Goal: Task Accomplishment & Management: Manage account settings

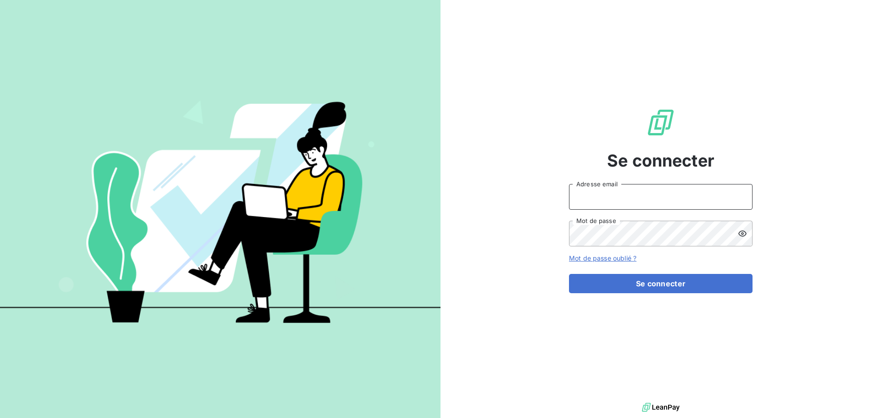
type input "[EMAIL_ADDRESS][DOMAIN_NAME]"
click at [659, 200] on input "[EMAIL_ADDRESS][DOMAIN_NAME]" at bounding box center [661, 197] width 184 height 26
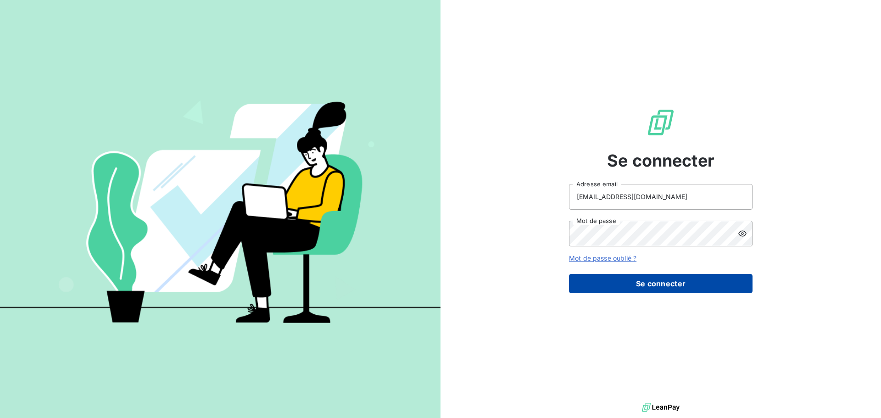
click at [671, 288] on button "Se connecter" at bounding box center [661, 283] width 184 height 19
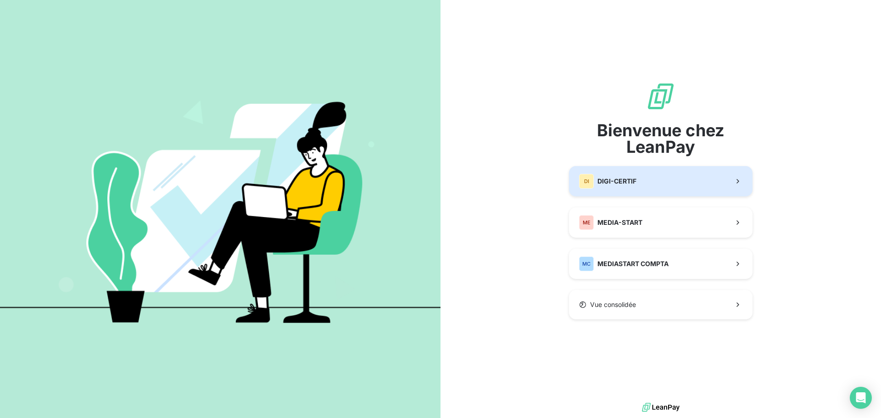
click at [623, 178] on span "DIGI-CERTIF" at bounding box center [616, 181] width 39 height 9
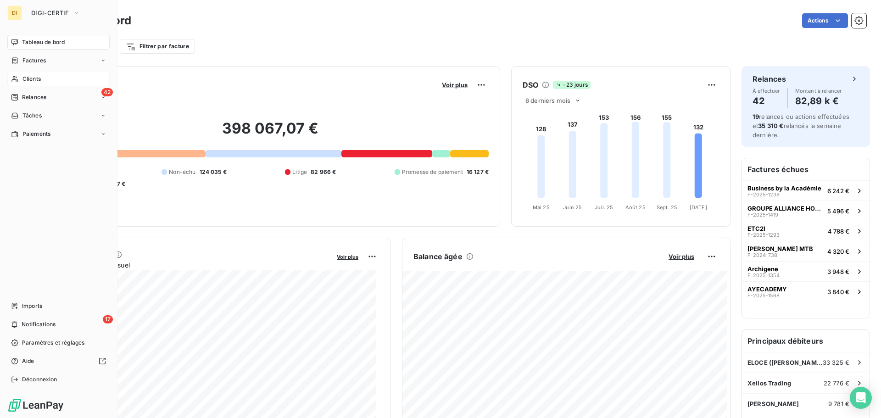
click at [30, 78] on span "Clients" at bounding box center [31, 79] width 18 height 8
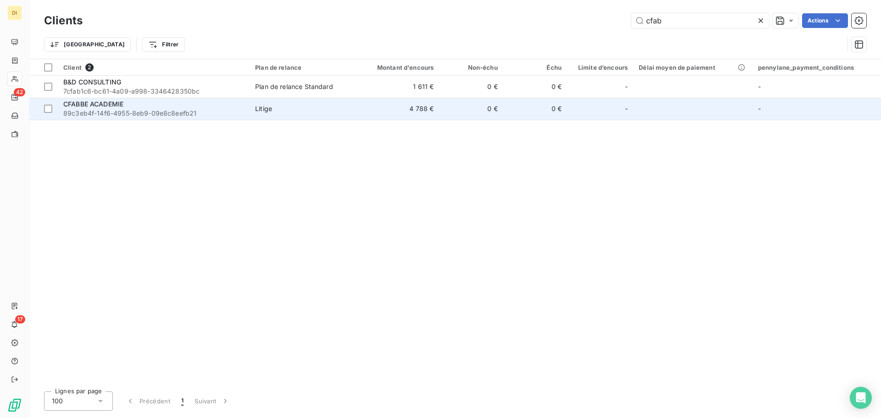
type input "cfab"
click at [232, 106] on div "CFABBE ACADEMIE" at bounding box center [153, 104] width 181 height 9
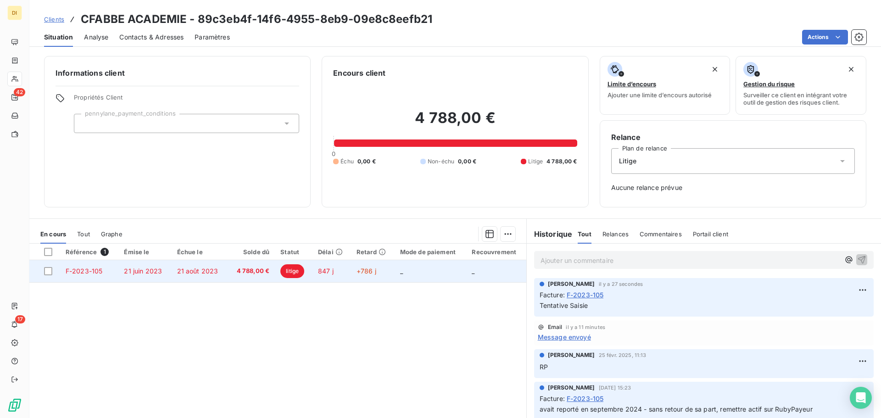
click at [176, 263] on td "21 août 2023" at bounding box center [200, 271] width 56 height 22
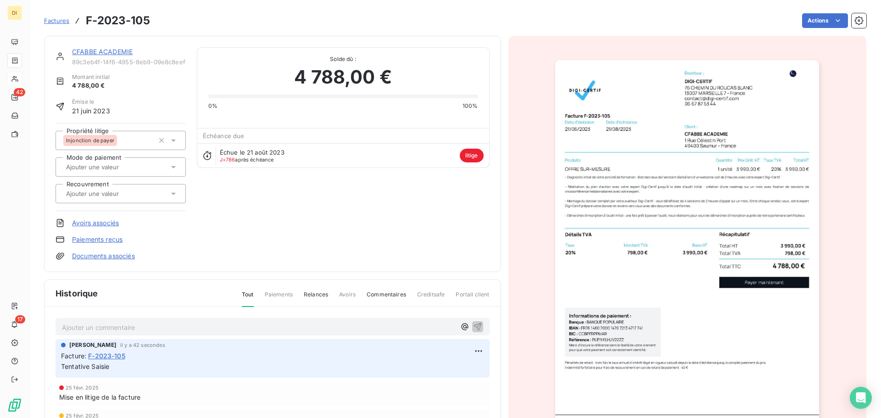
click at [175, 141] on icon at bounding box center [173, 140] width 9 height 9
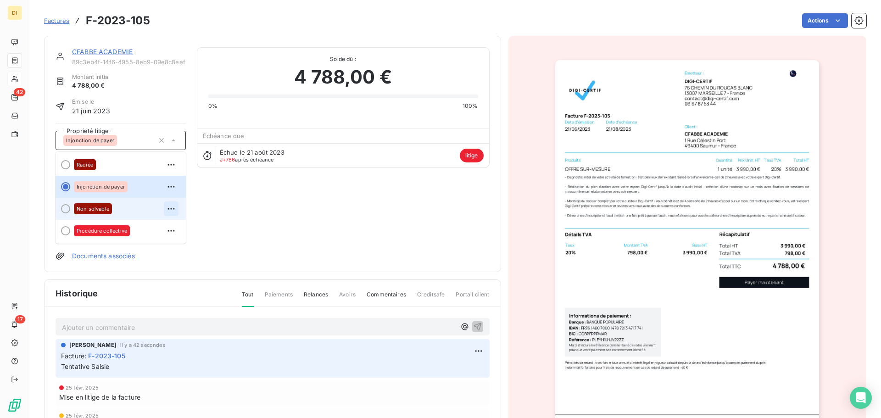
scroll to position [90, 0]
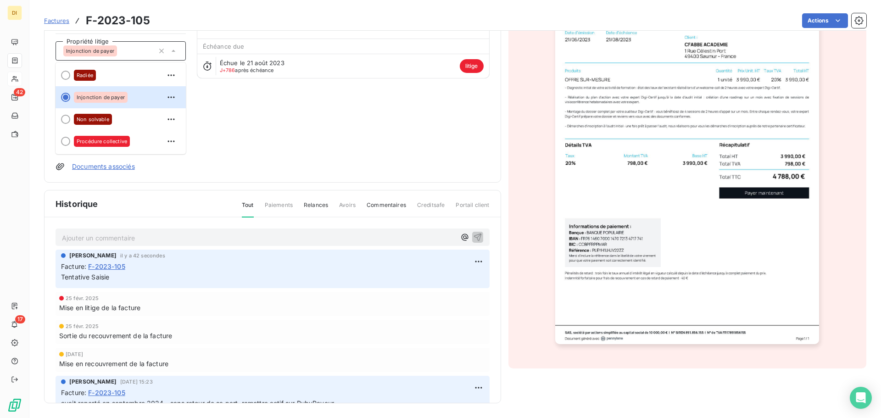
click at [244, 145] on div "CFABBE ACADEMIE 89c3eb4f-14f6-4955-8eb9-09e8c8eefb21 Montant initial 4 788,00 €…" at bounding box center [273, 64] width 434 height 213
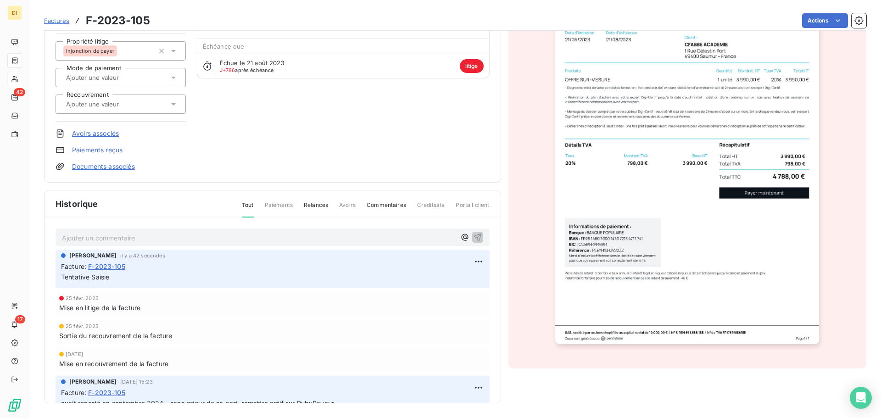
scroll to position [0, 0]
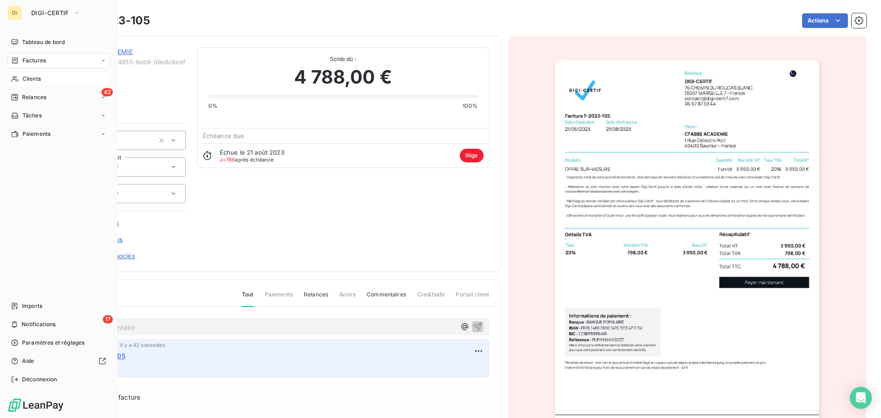
click at [21, 78] on div "Clients" at bounding box center [58, 79] width 102 height 15
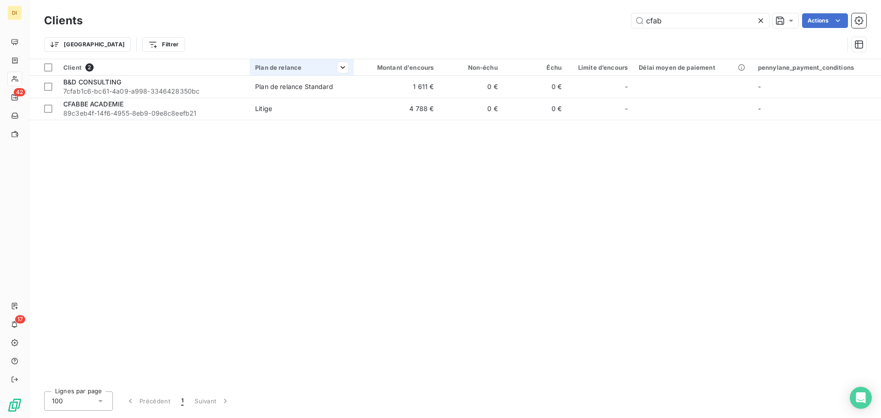
click at [268, 72] on th "Plan de relance" at bounding box center [302, 67] width 104 height 17
click at [684, 23] on input "cfab" at bounding box center [700, 20] width 138 height 15
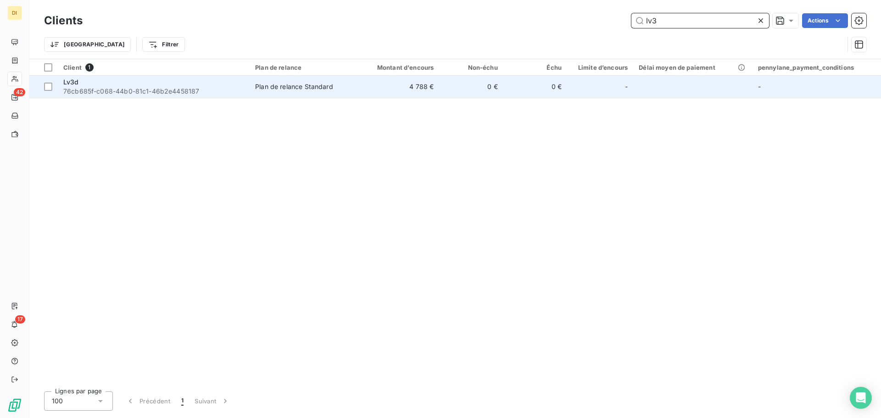
type input "lv3"
click at [175, 81] on div "Lv3d" at bounding box center [153, 82] width 181 height 9
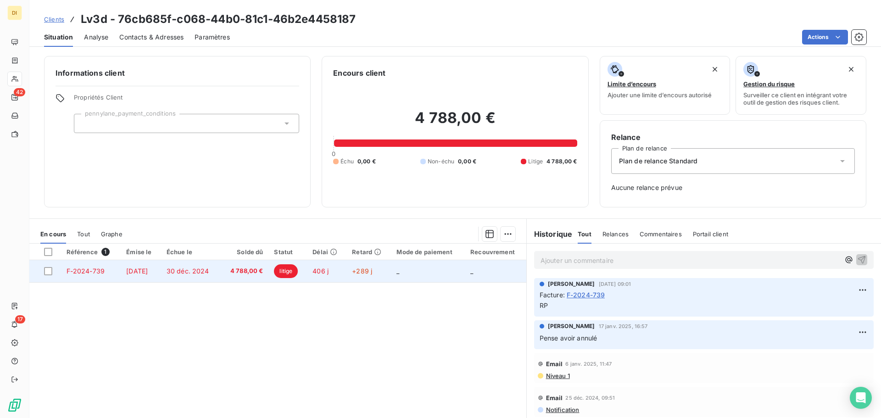
click at [307, 269] on td "litige" at bounding box center [287, 271] width 39 height 22
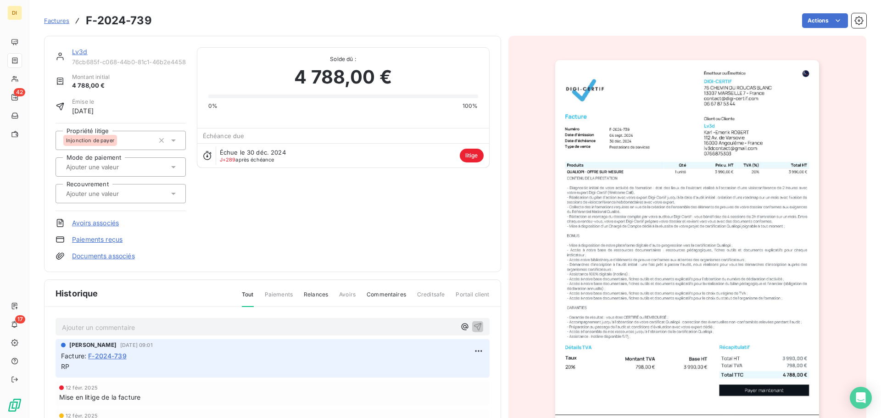
scroll to position [52, 0]
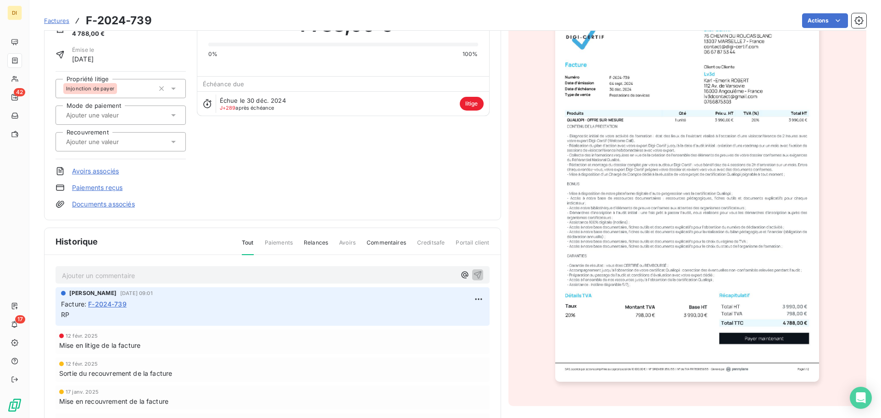
click at [154, 273] on p "Ajouter un commentaire ﻿" at bounding box center [259, 275] width 394 height 11
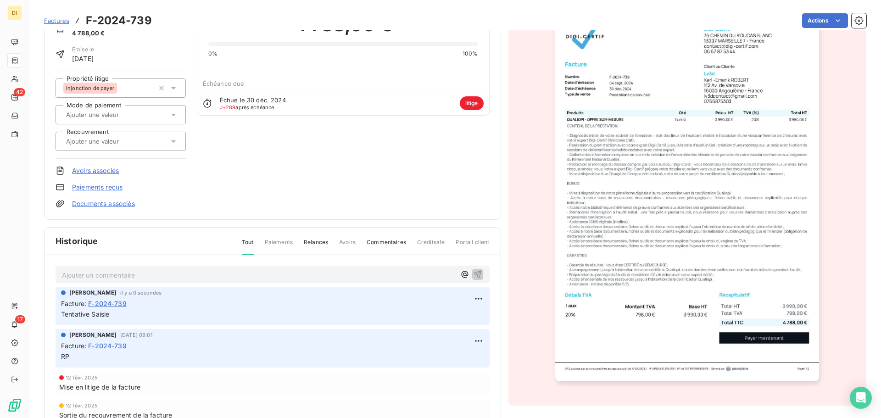
scroll to position [0, 0]
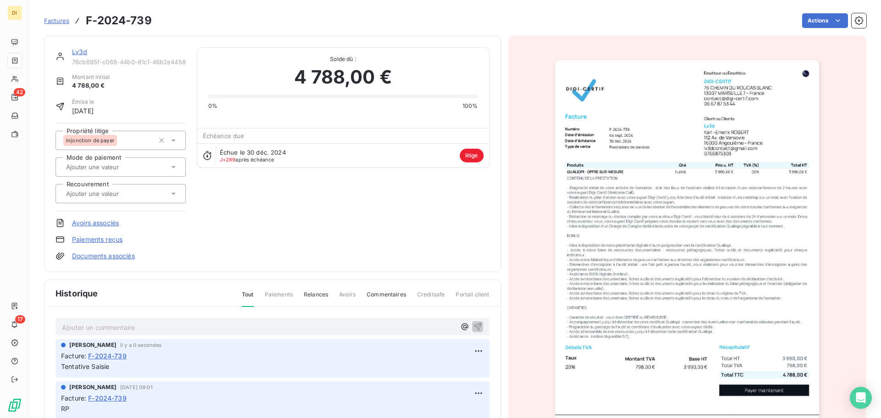
click at [79, 48] on link "Lv3d" at bounding box center [80, 52] width 16 height 8
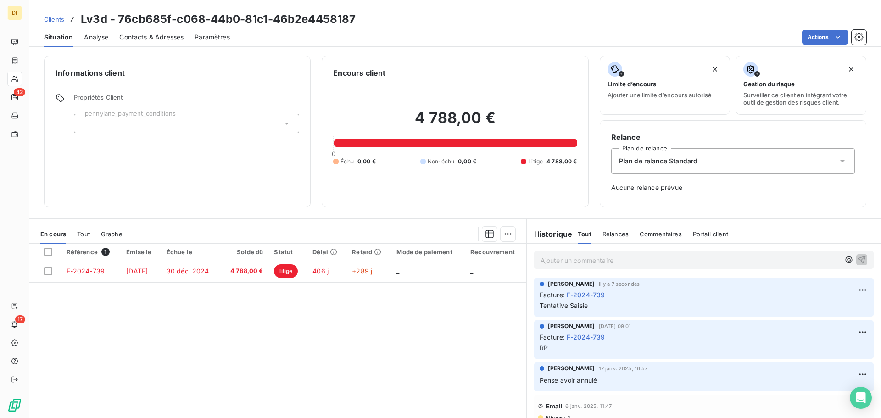
click at [686, 161] on span "Plan de relance Standard" at bounding box center [658, 160] width 79 height 9
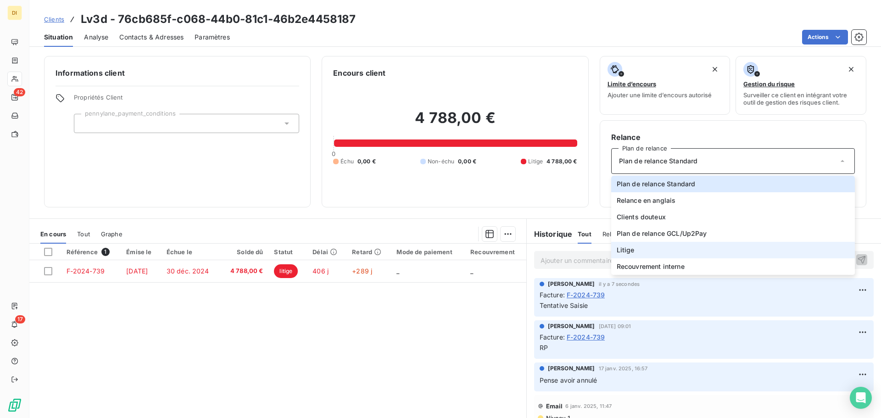
click at [657, 247] on li "Litige" at bounding box center [733, 250] width 244 height 17
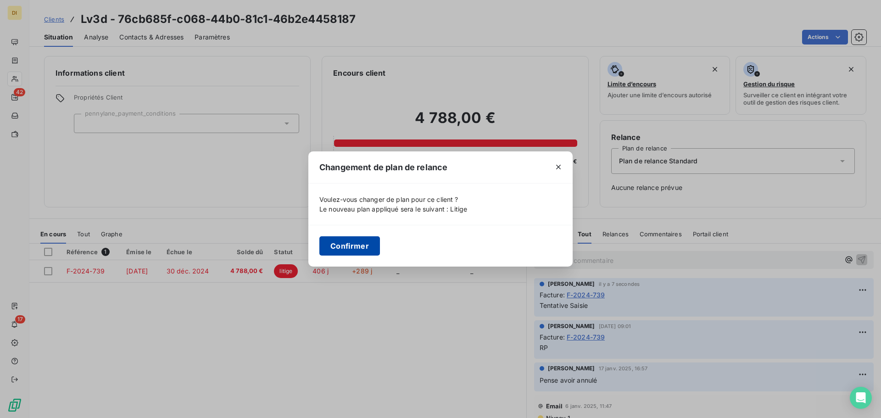
click at [340, 246] on button "Confirmer" at bounding box center [349, 245] width 61 height 19
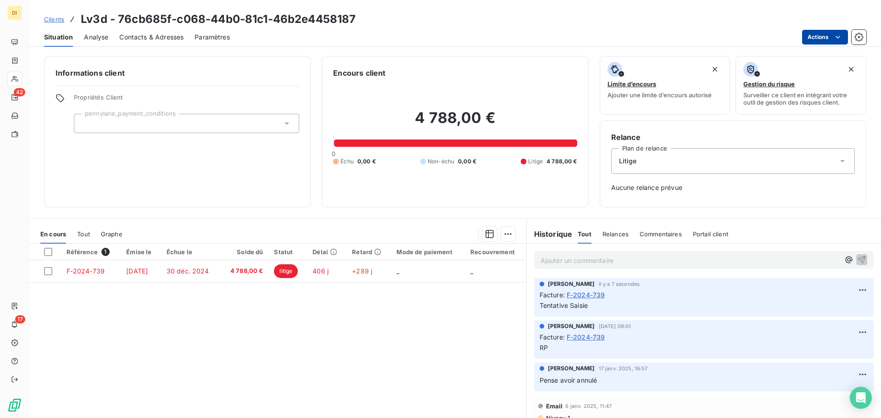
click at [815, 36] on html "DI 42 17 Clients Lv3d - 76cb685f-c068-44b0-81c1-46b2e4458187 Situation Analyse …" at bounding box center [440, 209] width 881 height 418
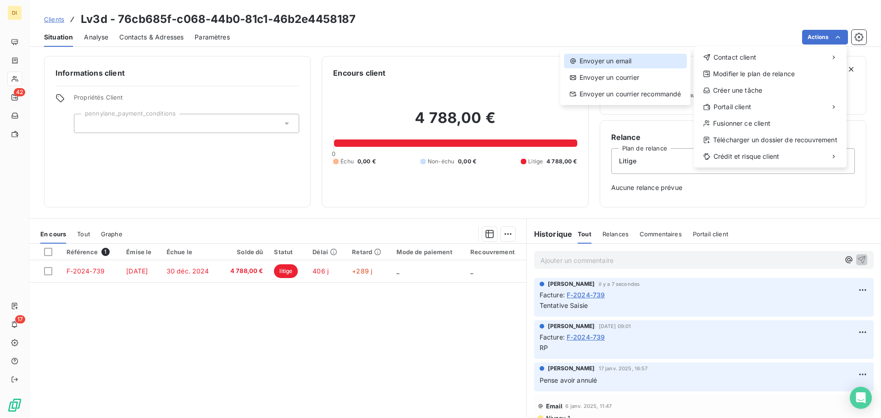
click at [656, 56] on div "Envoyer un email" at bounding box center [625, 61] width 123 height 15
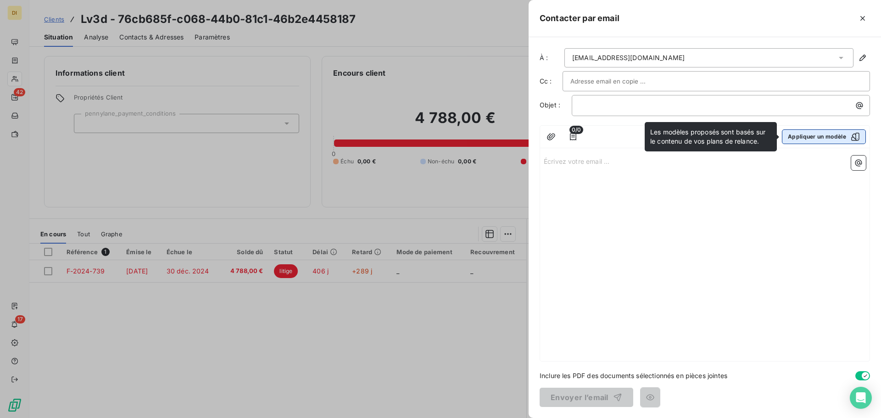
click at [803, 133] on button "Appliquer un modèle" at bounding box center [824, 136] width 84 height 15
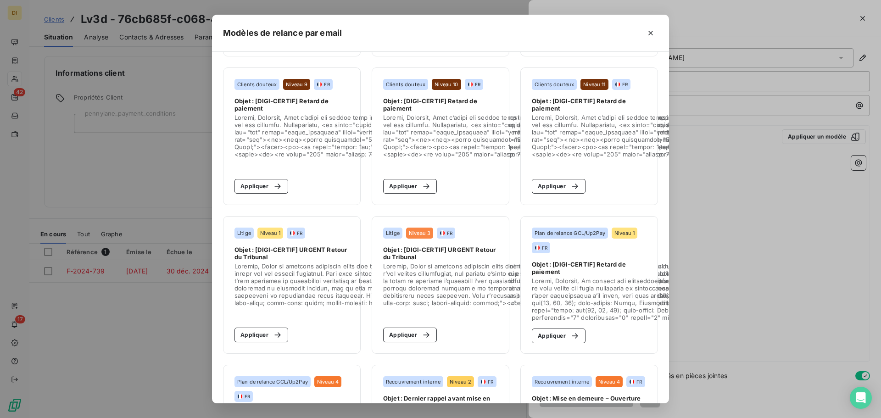
scroll to position [526, 0]
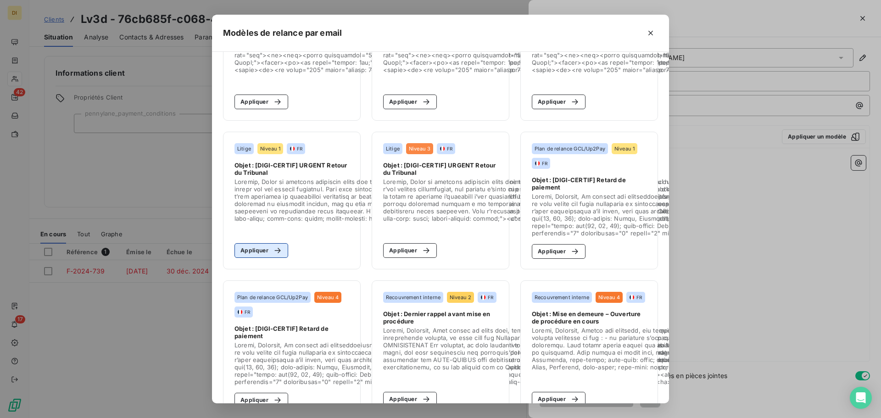
click at [268, 247] on div "button" at bounding box center [275, 250] width 14 height 9
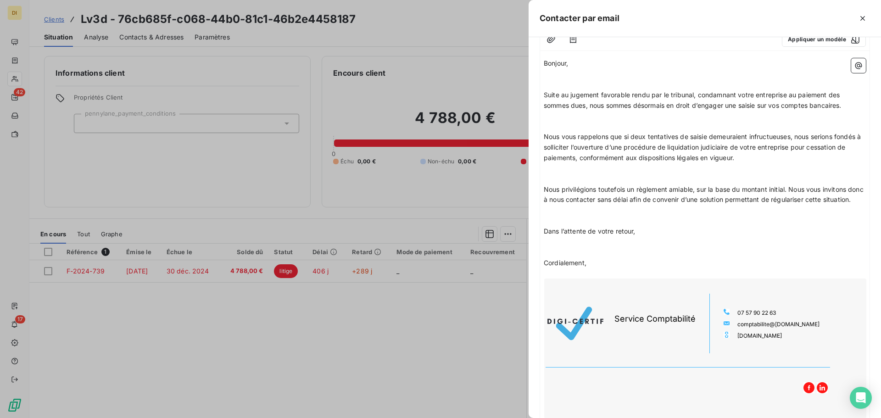
scroll to position [170, 0]
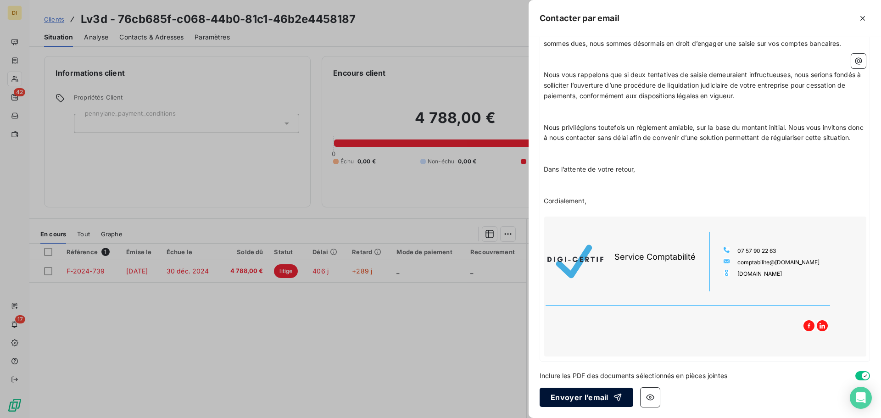
click at [593, 399] on button "Envoyer l’email" at bounding box center [587, 397] width 94 height 19
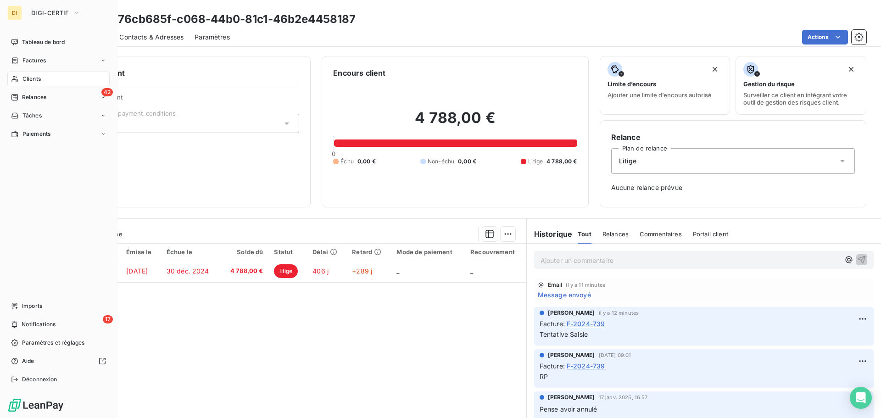
click at [20, 80] on div "Clients" at bounding box center [58, 79] width 102 height 15
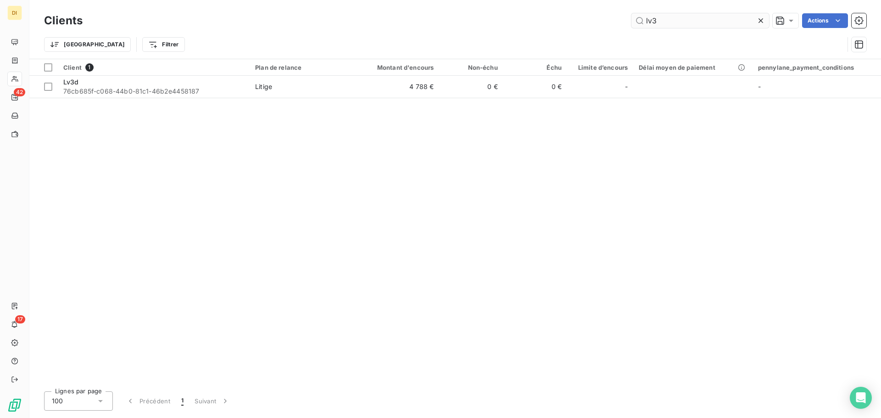
click at [684, 26] on input "lv3" at bounding box center [700, 20] width 138 height 15
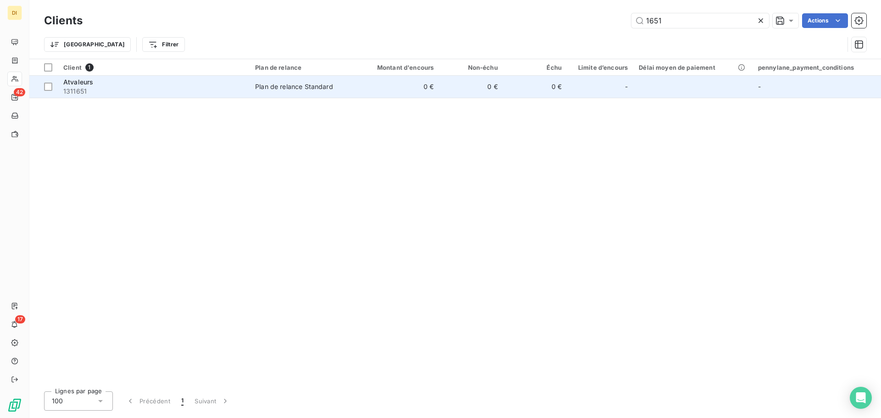
type input "1651"
click at [193, 88] on span "1311651" at bounding box center [153, 91] width 181 height 9
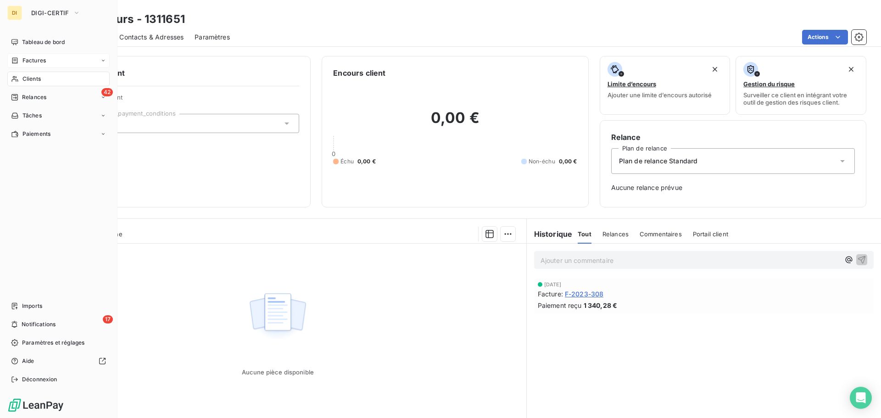
click at [18, 55] on div "Factures" at bounding box center [58, 60] width 102 height 15
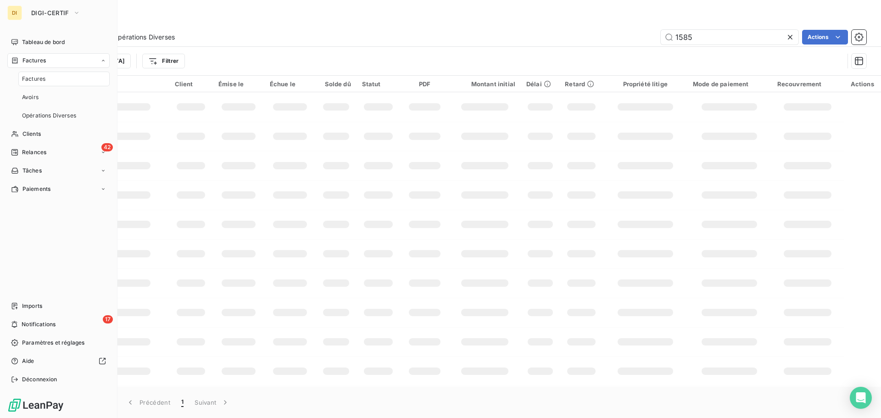
click at [32, 74] on div "Factures" at bounding box center [63, 79] width 91 height 15
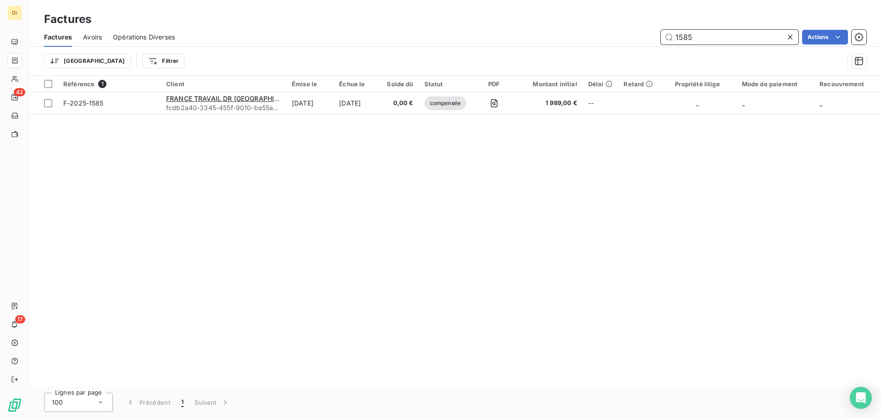
click at [678, 38] on input "1585" at bounding box center [730, 37] width 138 height 15
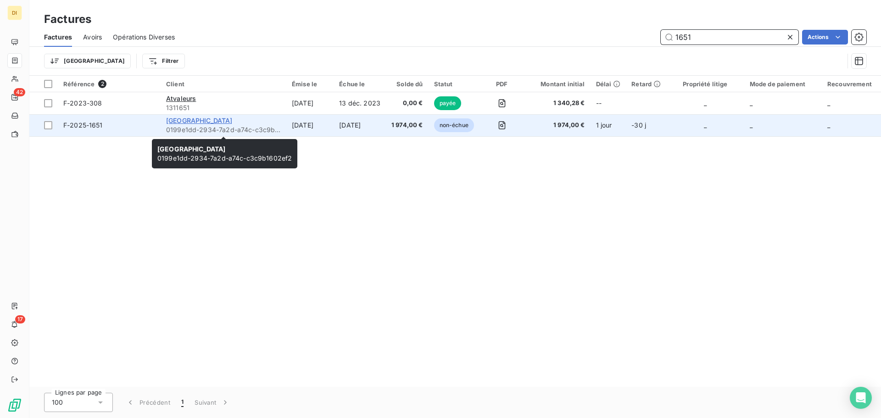
type input "1651"
click at [226, 117] on span "[GEOGRAPHIC_DATA]" at bounding box center [199, 121] width 67 height 8
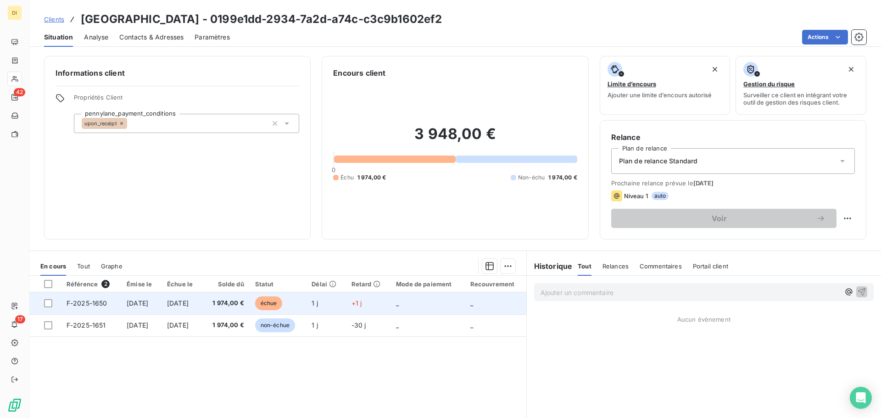
click at [148, 304] on span "[DATE]" at bounding box center [138, 303] width 22 height 8
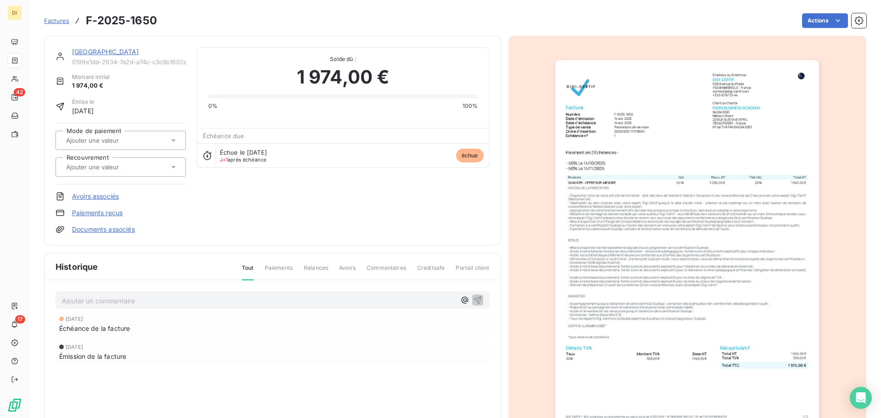
click at [118, 231] on link "Documents associés" at bounding box center [103, 229] width 63 height 9
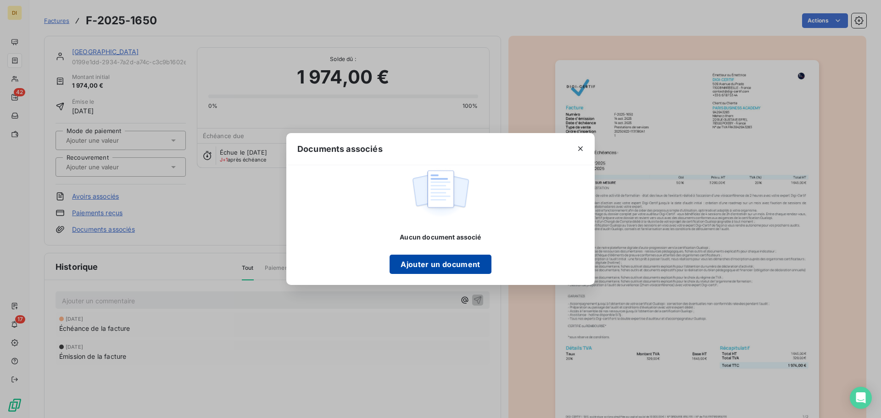
click at [400, 260] on button "Ajouter un document" at bounding box center [440, 264] width 101 height 19
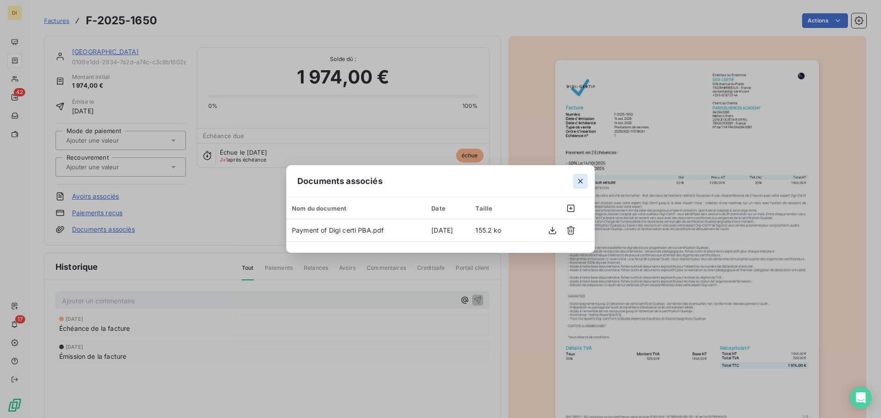
click at [579, 178] on icon "button" at bounding box center [580, 181] width 9 height 9
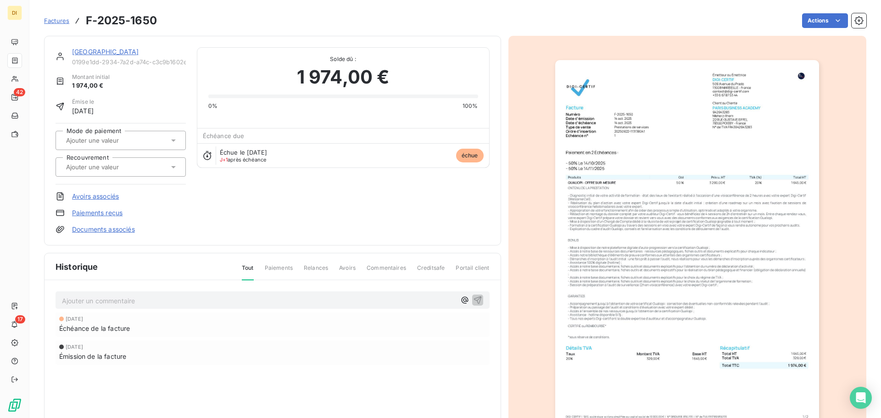
click at [139, 54] on link "[GEOGRAPHIC_DATA]" at bounding box center [105, 52] width 67 height 8
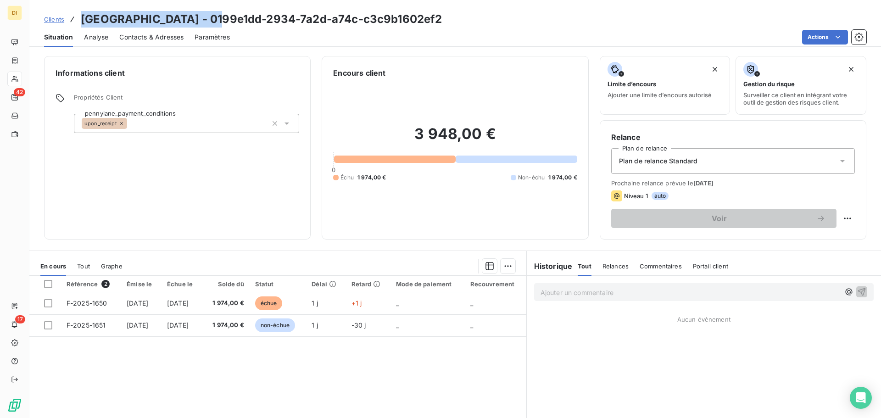
drag, startPoint x: 230, startPoint y: 18, endPoint x: 82, endPoint y: 18, distance: 147.7
click at [82, 18] on h3 "[GEOGRAPHIC_DATA] - 0199e1dd-2934-7a2d-a74c-c3c9b1602ef2" at bounding box center [261, 19] width 361 height 17
copy h3 "[GEOGRAPHIC_DATA]"
click at [113, 56] on div "Informations client Propriétés Client pennylane_payment_conditions upon_receipt…" at bounding box center [455, 234] width 852 height 368
drag, startPoint x: 230, startPoint y: 21, endPoint x: 79, endPoint y: 15, distance: 151.1
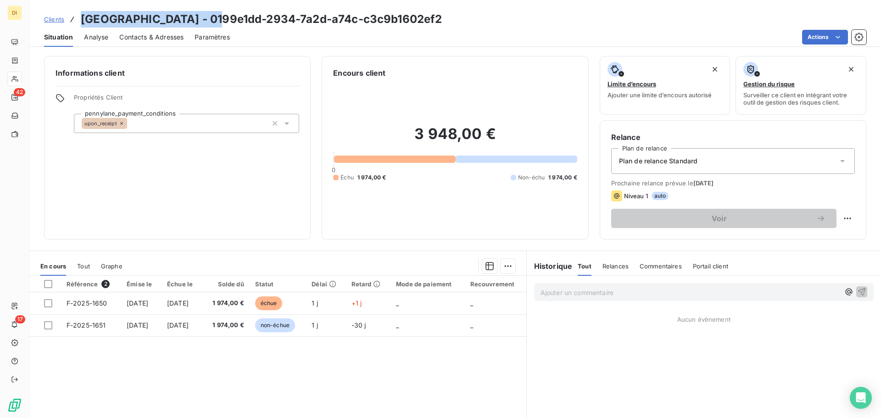
click at [79, 15] on div "Clients [GEOGRAPHIC_DATA] - 0199e1dd-2934-7a2d-a74c-c3c9b1602ef2" at bounding box center [243, 19] width 398 height 17
copy h3 "[GEOGRAPHIC_DATA]"
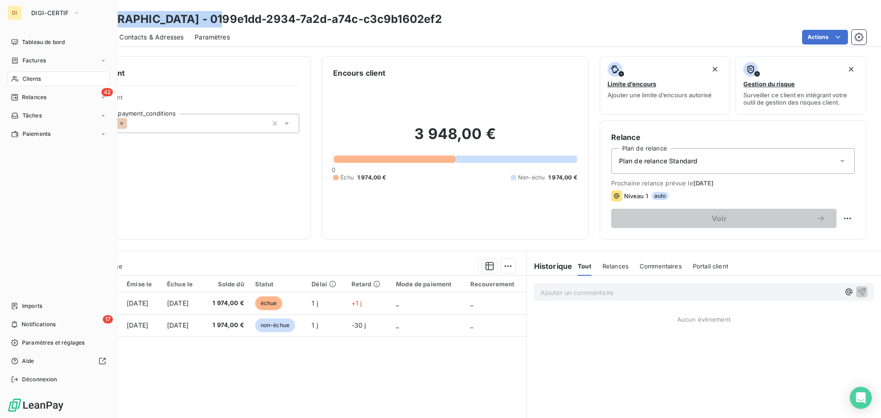
click at [31, 79] on span "Clients" at bounding box center [31, 79] width 18 height 8
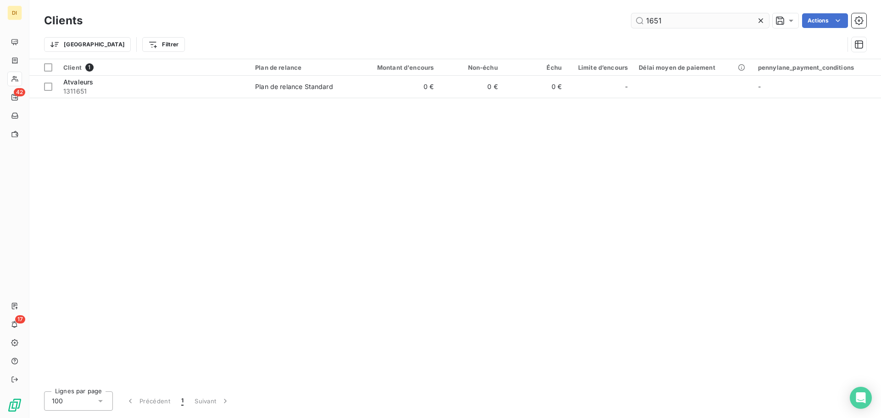
click at [662, 20] on input "1651" at bounding box center [700, 20] width 138 height 15
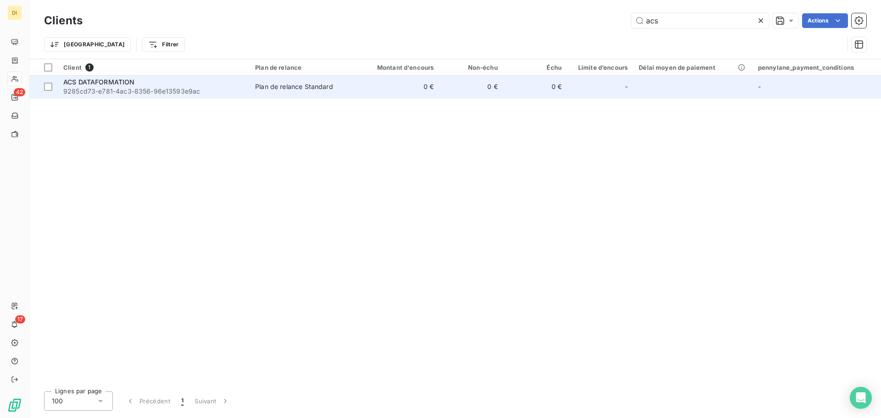
type input "acs"
click at [236, 87] on span "9285cd73-e781-4ac3-8356-96e13593e9ac" at bounding box center [153, 91] width 181 height 9
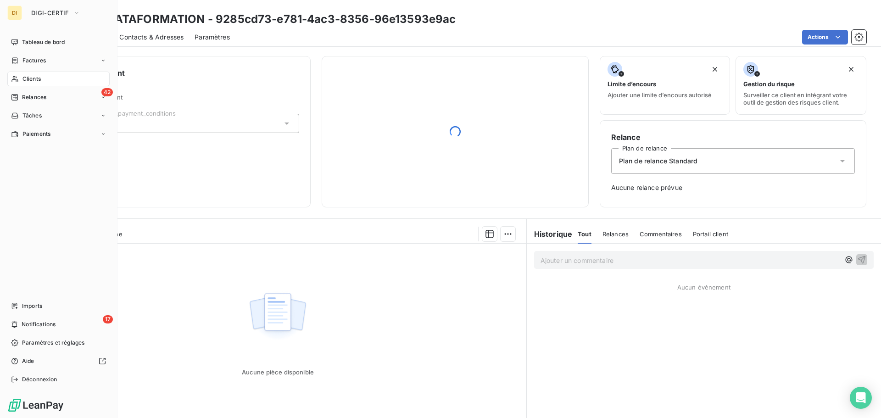
click at [20, 79] on div "Clients" at bounding box center [58, 79] width 102 height 15
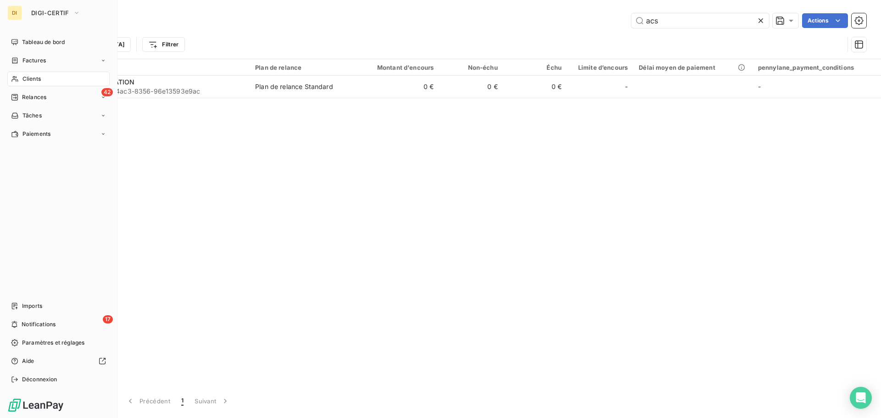
click at [25, 78] on span "Clients" at bounding box center [31, 79] width 18 height 8
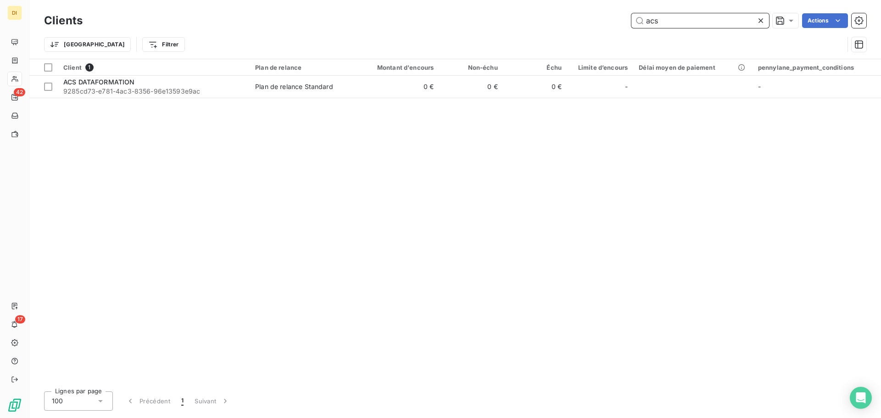
click at [701, 21] on input "acs" at bounding box center [700, 20] width 138 height 15
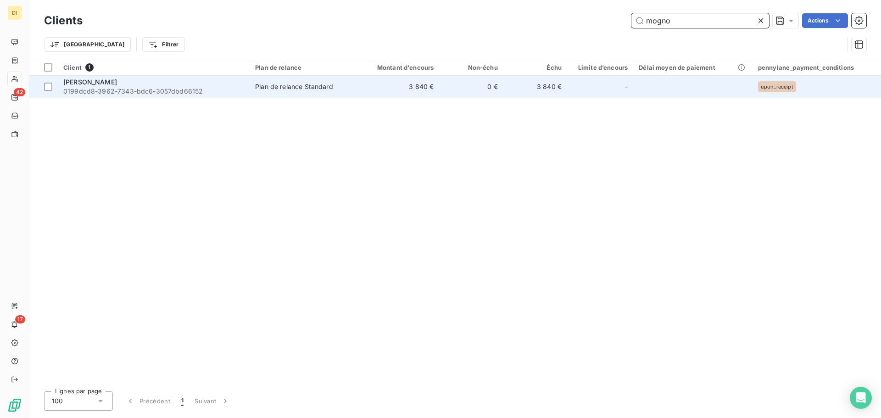
type input "mogno"
click at [145, 88] on span "0199dcd8-3962-7343-bdc6-3057dbd66152" at bounding box center [153, 91] width 181 height 9
